Goal: Check status: Check status

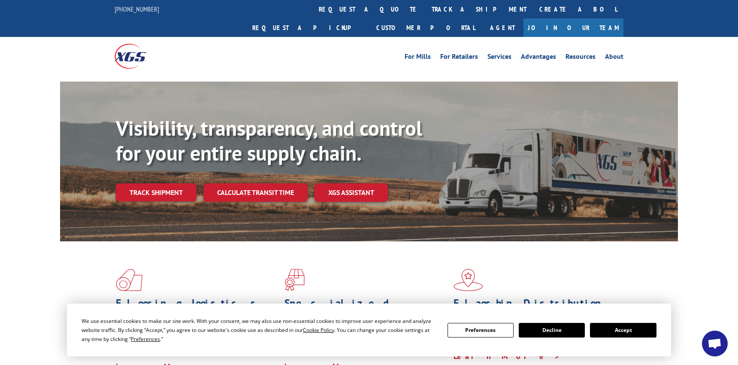
click at [608, 332] on button "Accept" at bounding box center [623, 330] width 66 height 15
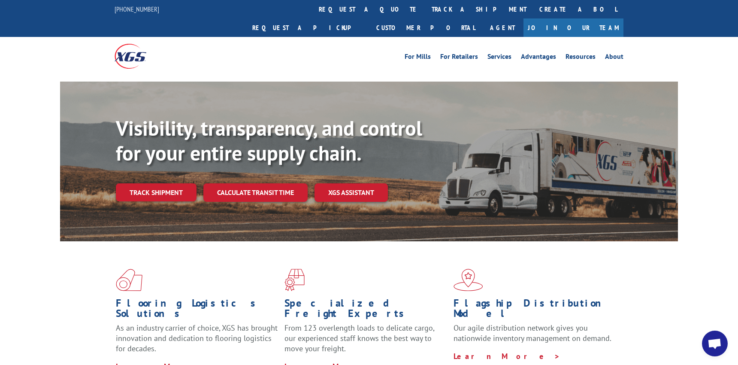
click at [712, 334] on span "Open chat" at bounding box center [715, 343] width 26 height 26
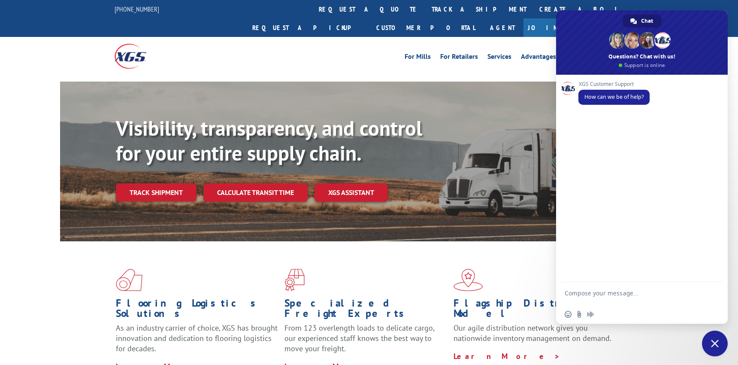
click at [597, 286] on form at bounding box center [633, 294] width 136 height 24
click at [425, 15] on link "track a shipment" at bounding box center [479, 9] width 108 height 18
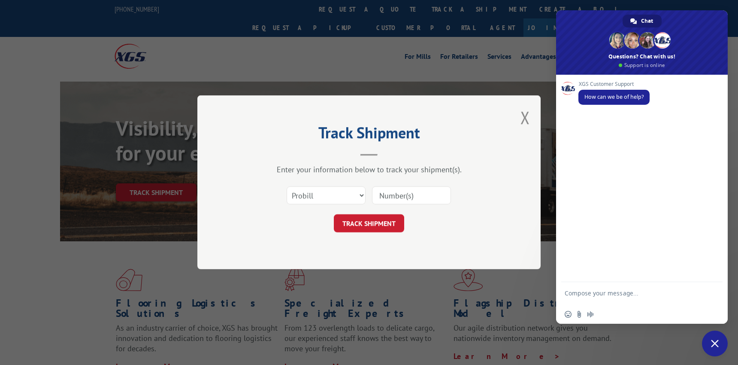
click at [399, 196] on input at bounding box center [411, 196] width 79 height 18
paste input "17592665"
type input "17592665"
click at [375, 214] on form "Select category... Probill BOL PO 17592665 TRACK SHIPMENT" at bounding box center [368, 207] width 257 height 51
click at [374, 220] on button "TRACK SHIPMENT" at bounding box center [369, 224] width 70 height 18
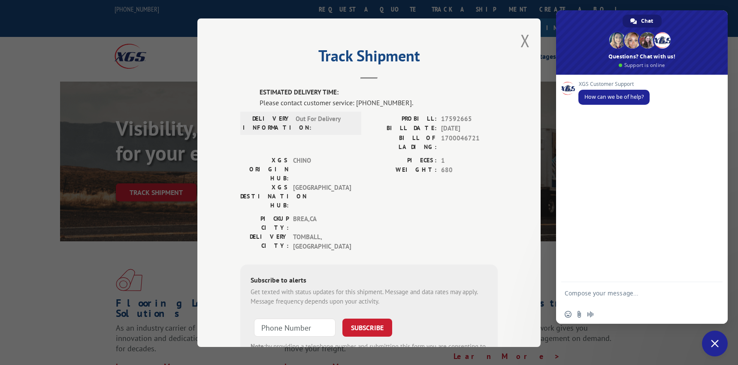
click at [596, 288] on form at bounding box center [633, 294] width 136 height 24
click at [598, 295] on textarea "Compose your message..." at bounding box center [633, 296] width 136 height 15
type textarea "H"
paste textarea "17592665"
type textarea "Good Morning, can I please get an update on the shipment under PRO 17592665"
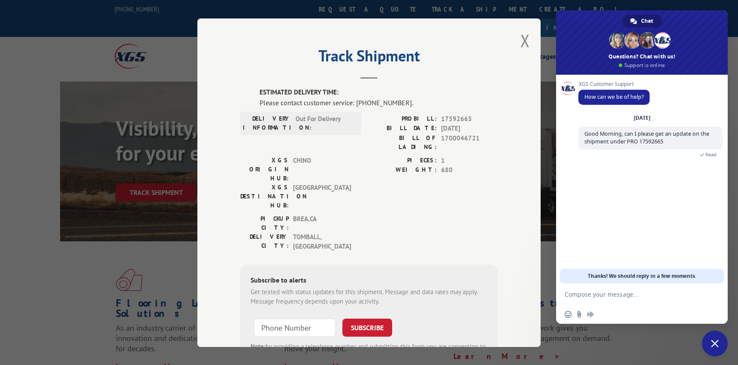
click at [698, 184] on div "XGS Customer Support How can we be of help? [DATE] Good Morning, can I please g…" at bounding box center [642, 179] width 172 height 209
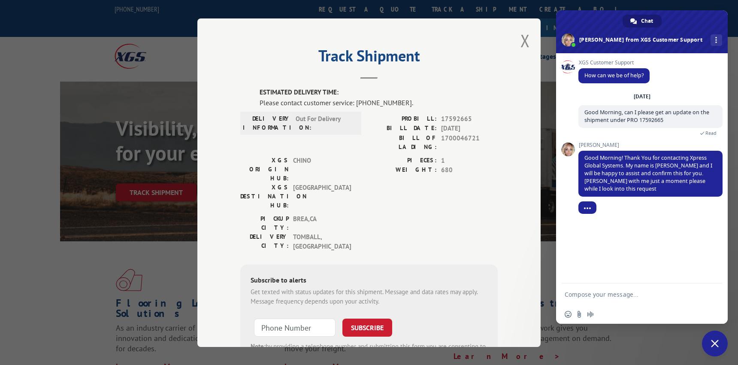
click at [661, 301] on form at bounding box center [633, 294] width 136 height 23
click at [657, 298] on textarea "Compose your message..." at bounding box center [633, 295] width 136 height 8
type textarea "Thank you"
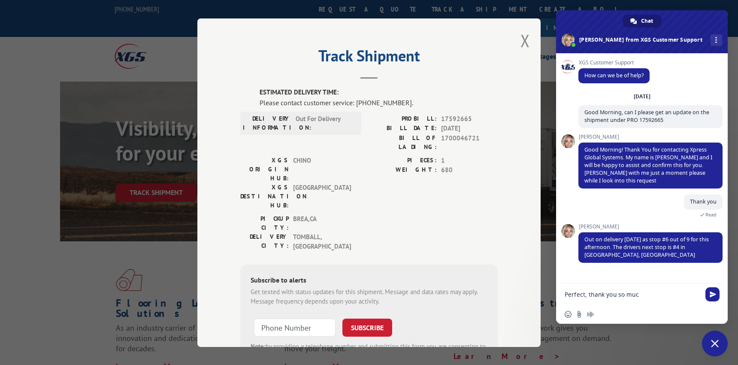
type textarea "Perfect, thank you so much"
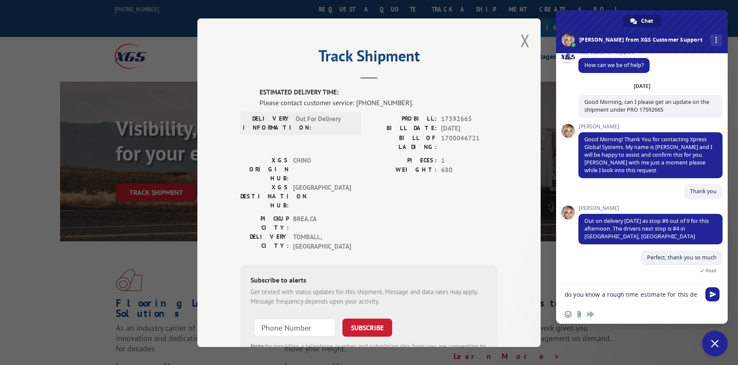
scroll to position [12, 0]
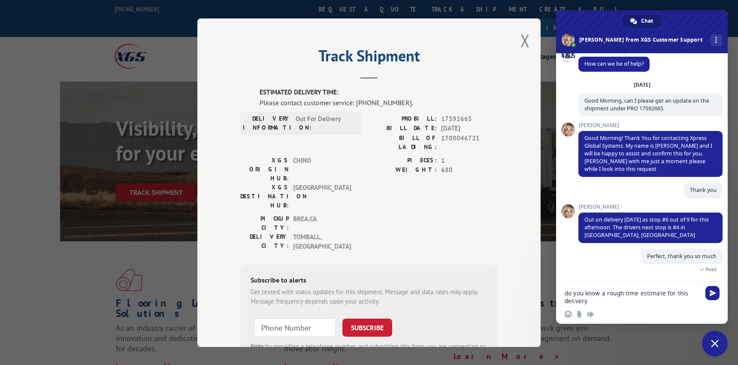
type textarea "do you know a rough time estimate for this delivery?"
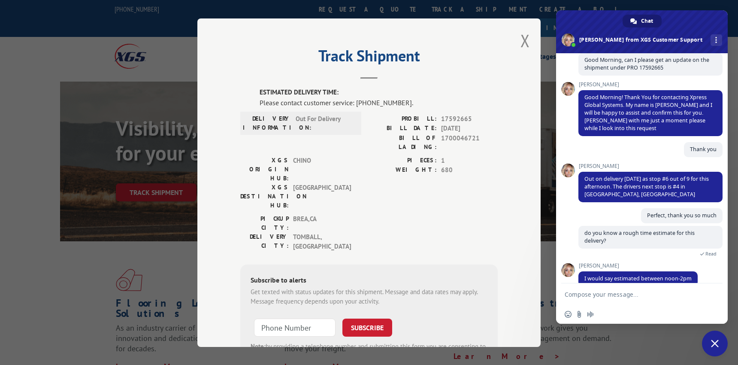
scroll to position [65, 0]
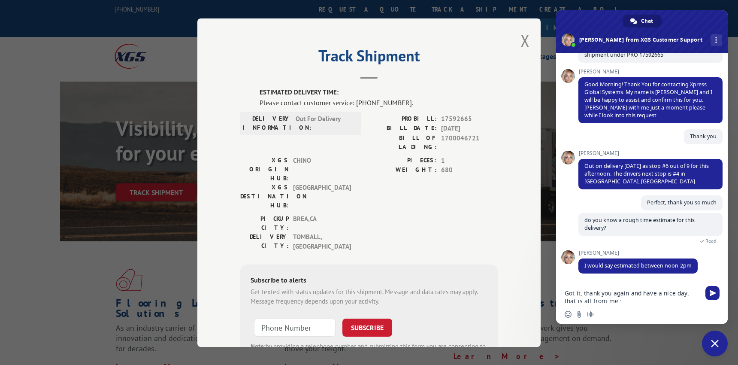
type textarea "Got it, thank you again and have a nice day, that is all from me :D"
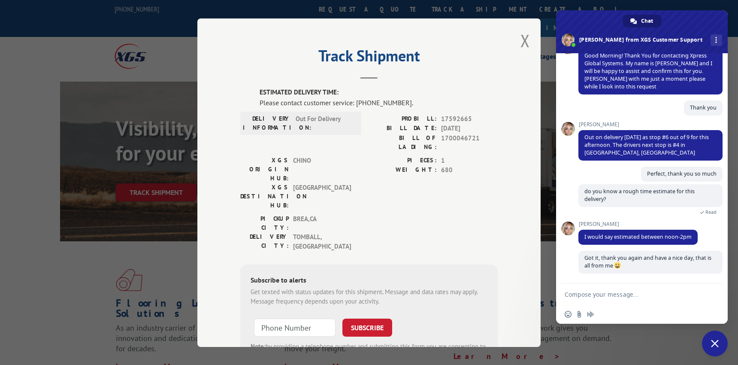
scroll to position [94, 0]
click at [666, 282] on div "Got it, thank you again and have a nice day, that is all from me A few seconds …" at bounding box center [650, 267] width 144 height 32
click at [590, 298] on form at bounding box center [633, 294] width 136 height 23
click at [587, 294] on textarea "Compose your message..." at bounding box center [633, 295] width 136 height 8
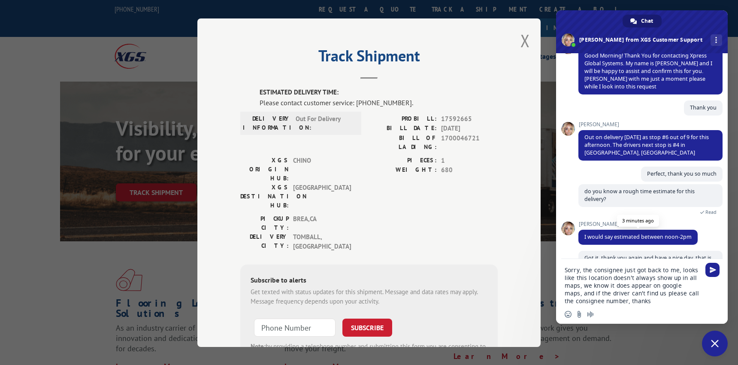
type textarea "Sorry, the consignee just got back to me, looks like this location doesn't alwa…"
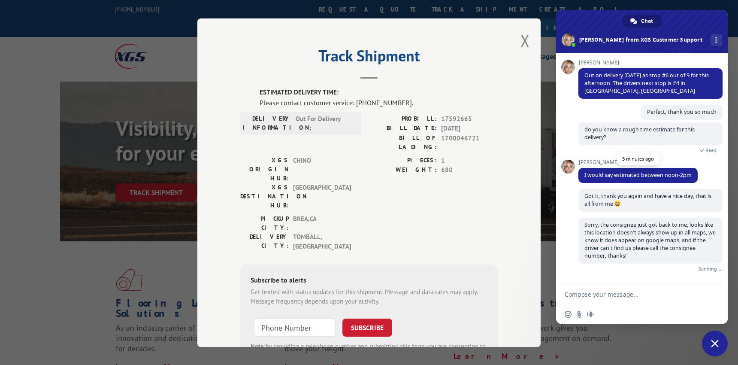
scroll to position [142, 0]
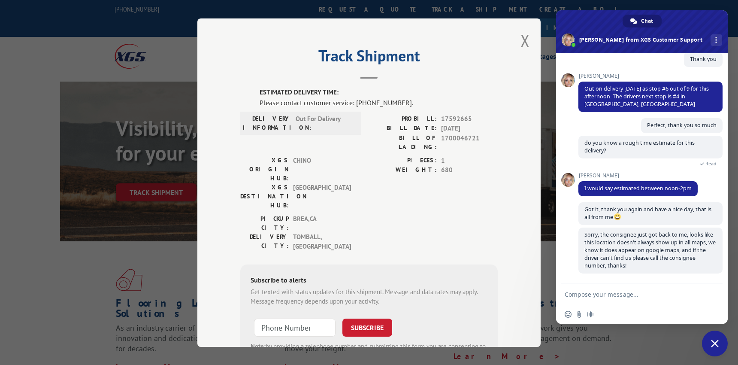
click at [623, 297] on textarea "Compose your message..." at bounding box center [633, 295] width 136 height 8
paste textarea "7133922237"
type textarea "7133922237 is the number"
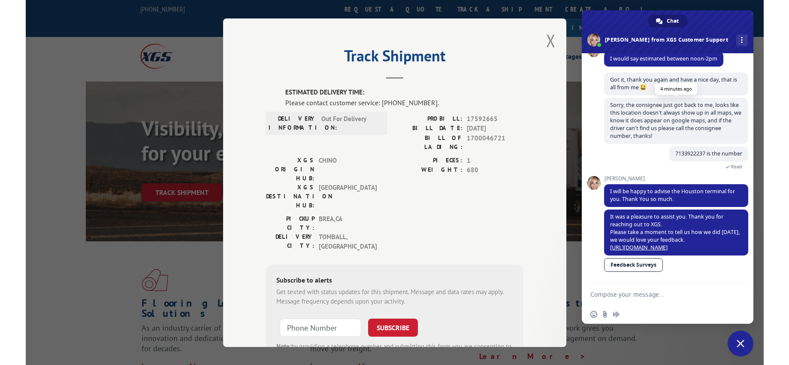
scroll to position [272, 0]
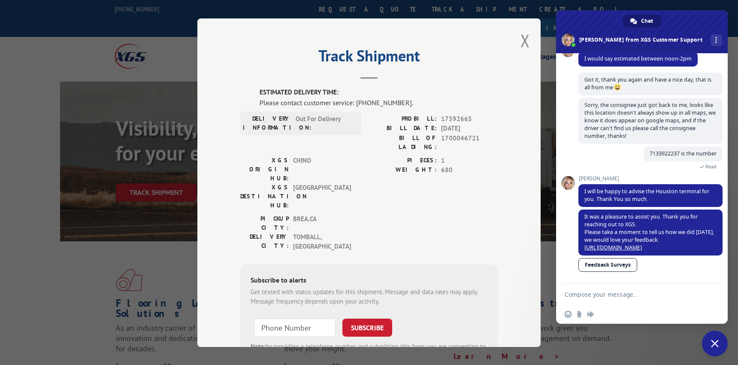
click at [593, 266] on link "Feedback Surveys" at bounding box center [607, 265] width 59 height 14
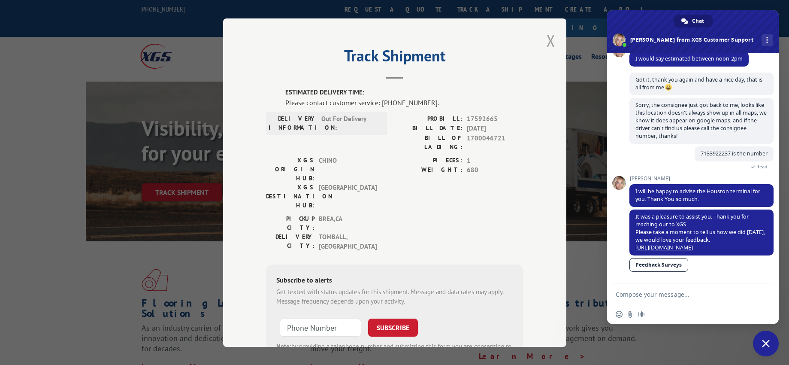
click at [546, 43] on button "Close modal" at bounding box center [550, 40] width 9 height 23
